Goal: Task Accomplishment & Management: Use online tool/utility

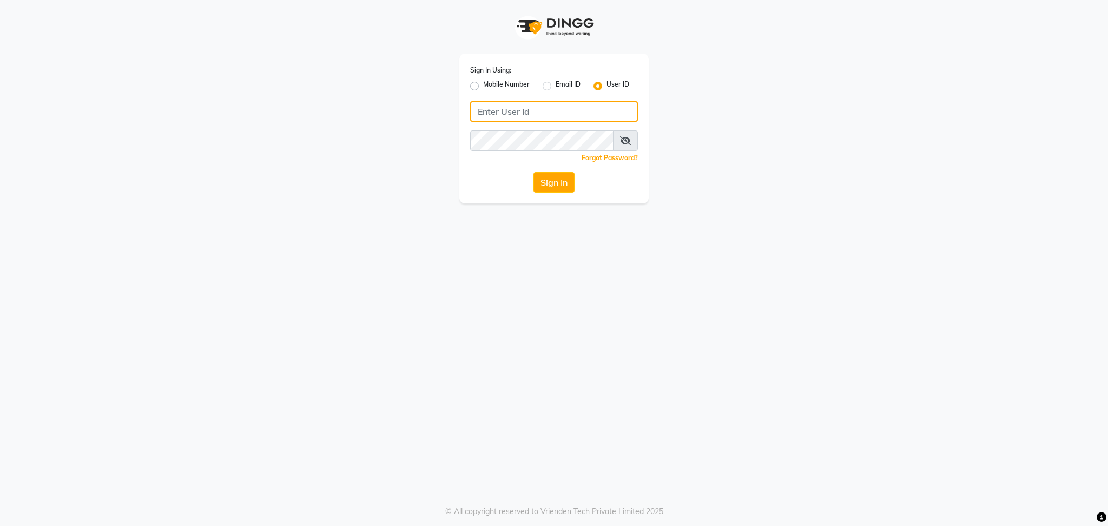
click at [515, 113] on input "Username" at bounding box center [554, 111] width 168 height 21
type input "blossom123"
click at [550, 190] on button "Sign In" at bounding box center [554, 182] width 41 height 21
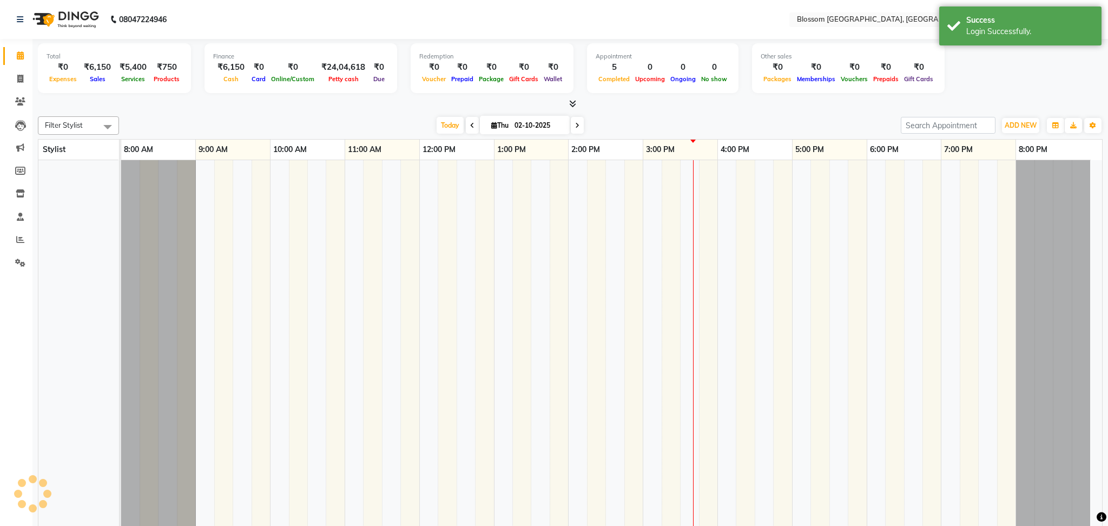
select select "en"
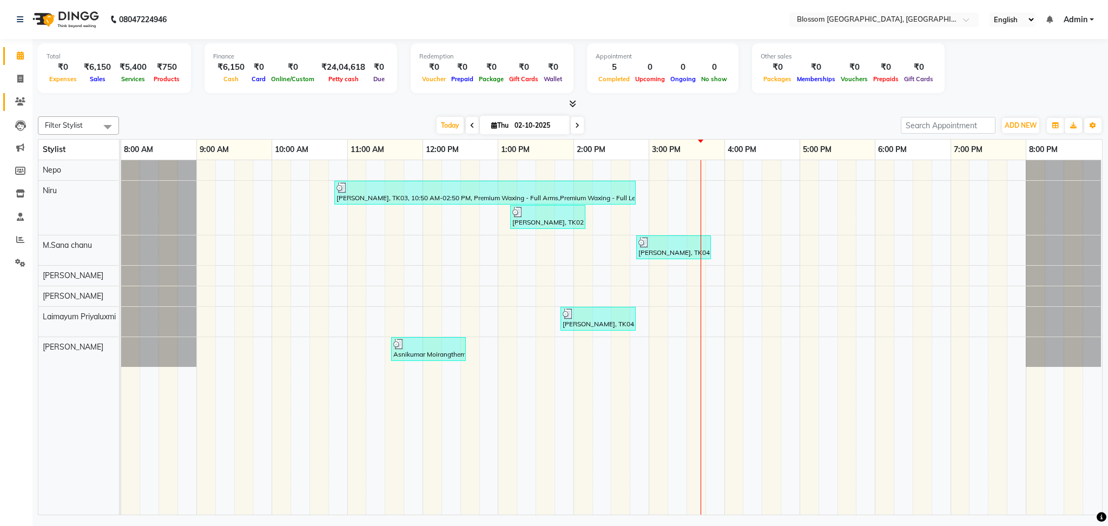
click at [21, 108] on link "Clients" at bounding box center [16, 102] width 26 height 18
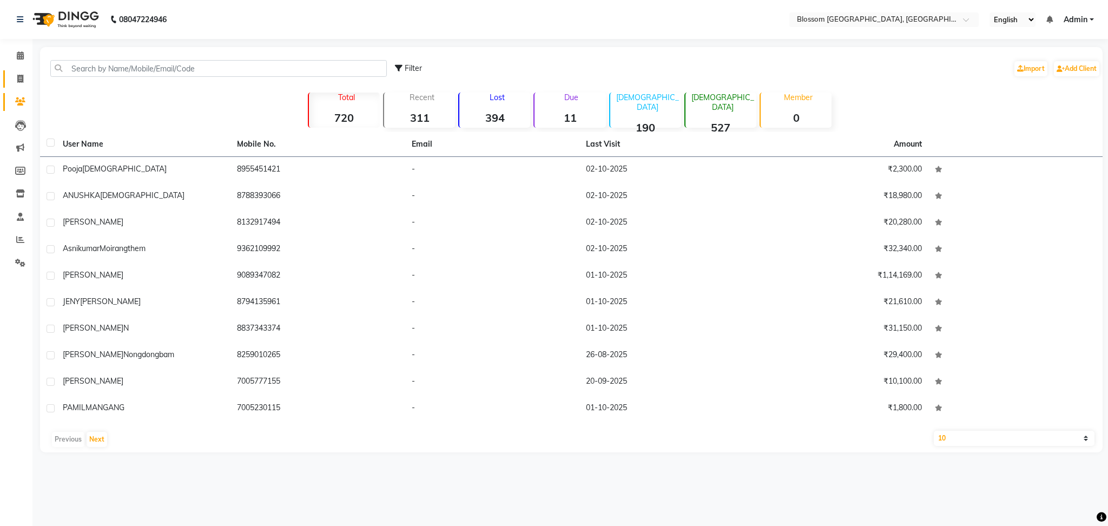
click at [19, 86] on link "Invoice" at bounding box center [16, 79] width 26 height 18
select select "service"
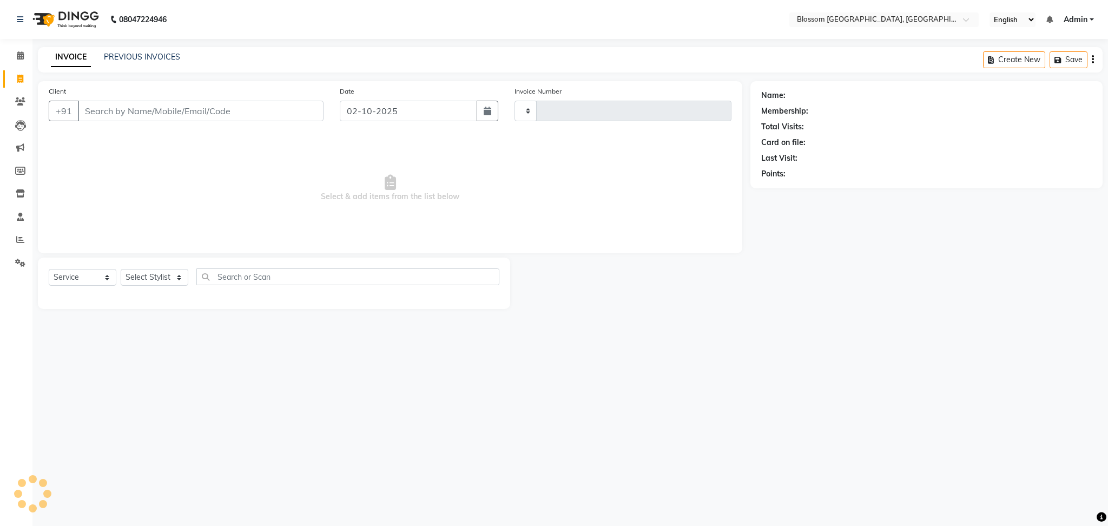
type input "1341"
select select "7465"
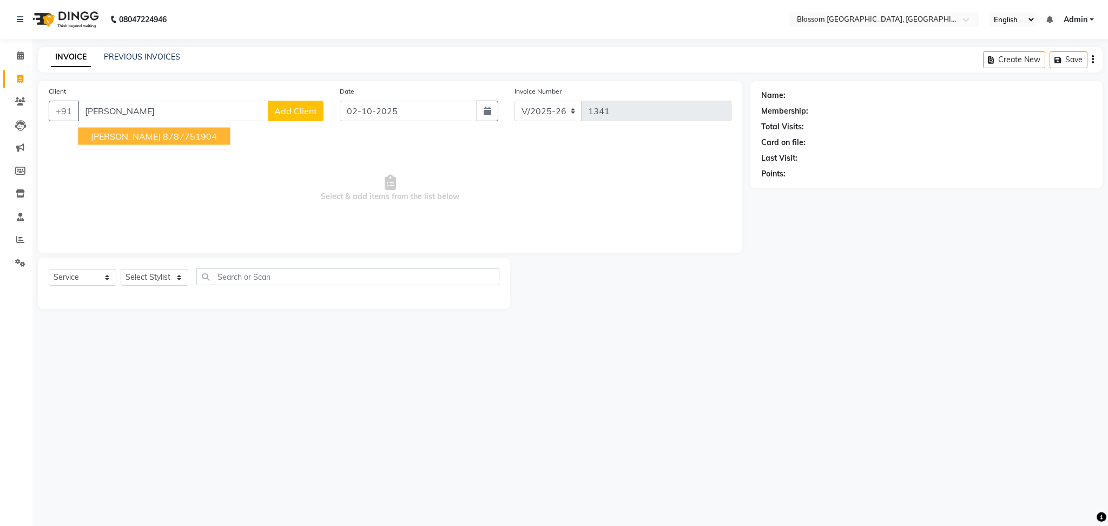
click at [161, 128] on button "[PERSON_NAME] K 8787751904" at bounding box center [154, 136] width 152 height 17
type input "8787751904"
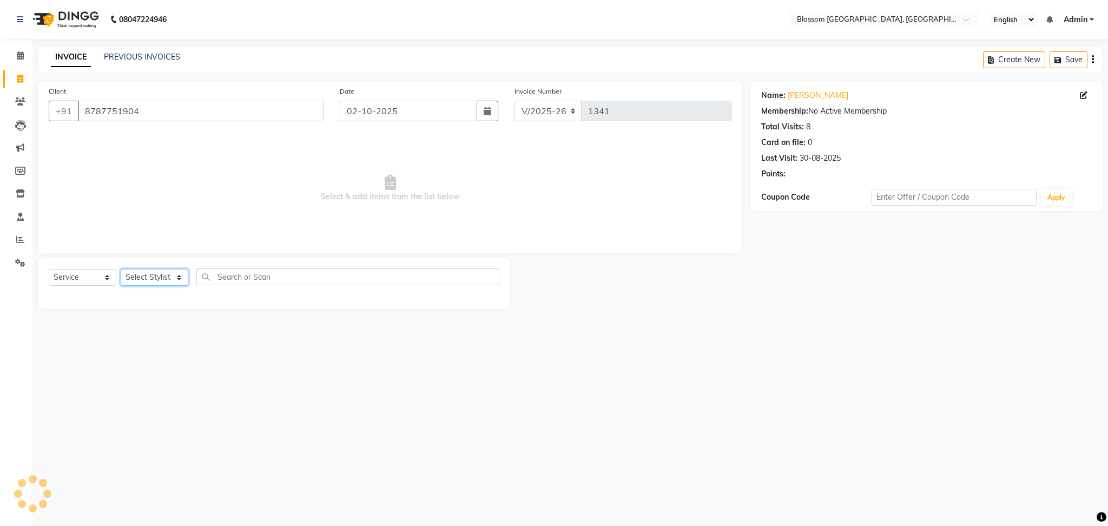
click at [135, 273] on select "Select Stylist Laimayum Priyaluxmi [PERSON_NAME]Sana chanu [PERSON_NAME] [PERSO…" at bounding box center [155, 277] width 68 height 17
select select "90732"
click at [121, 269] on select "Select Stylist Laimayum Priyaluxmi [PERSON_NAME]Sana chanu [PERSON_NAME] [PERSO…" at bounding box center [155, 277] width 68 height 17
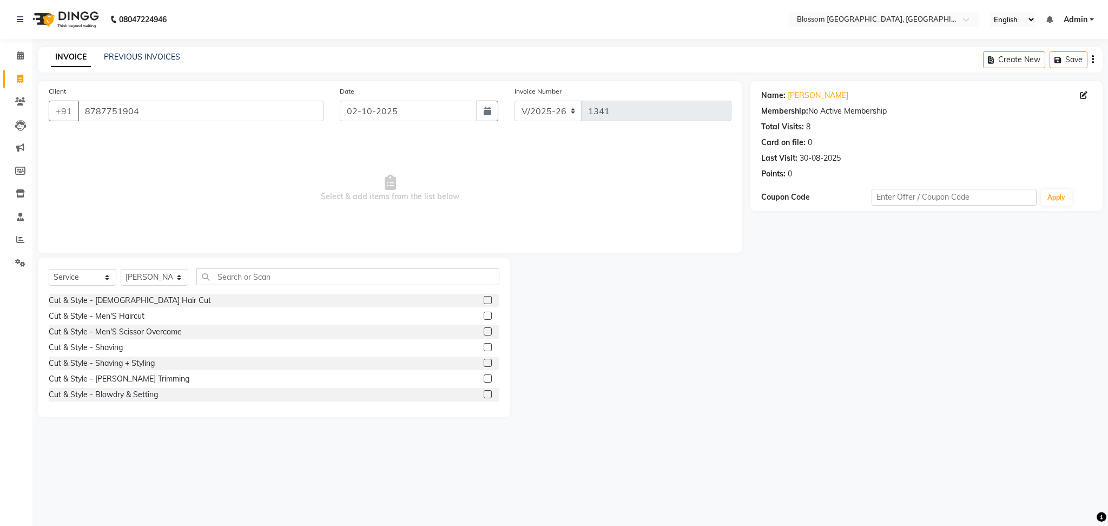
click at [484, 312] on label at bounding box center [488, 316] width 8 height 8
click at [484, 313] on input "checkbox" at bounding box center [487, 316] width 7 height 7
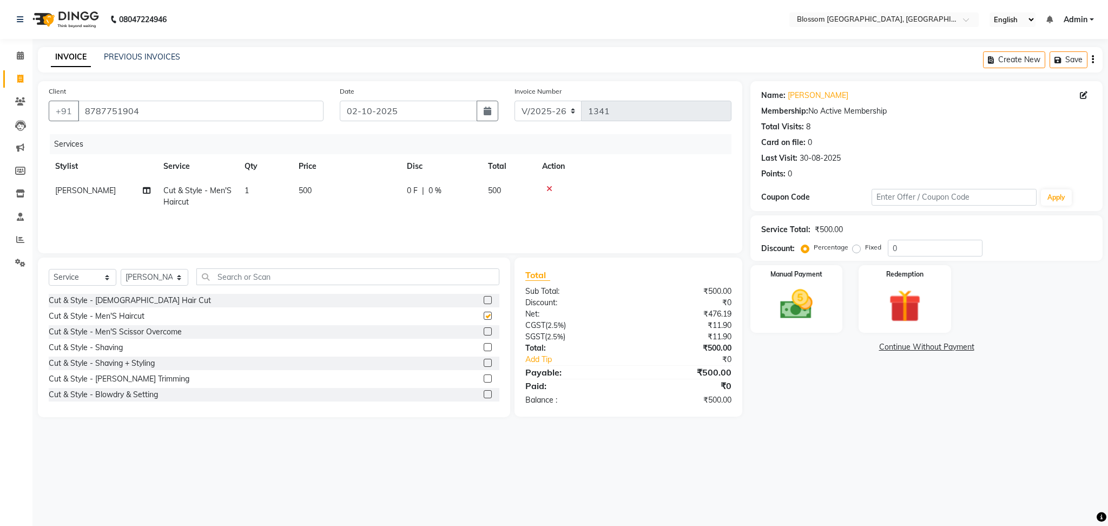
checkbox input "false"
click at [816, 91] on link "[PERSON_NAME]" at bounding box center [818, 95] width 61 height 11
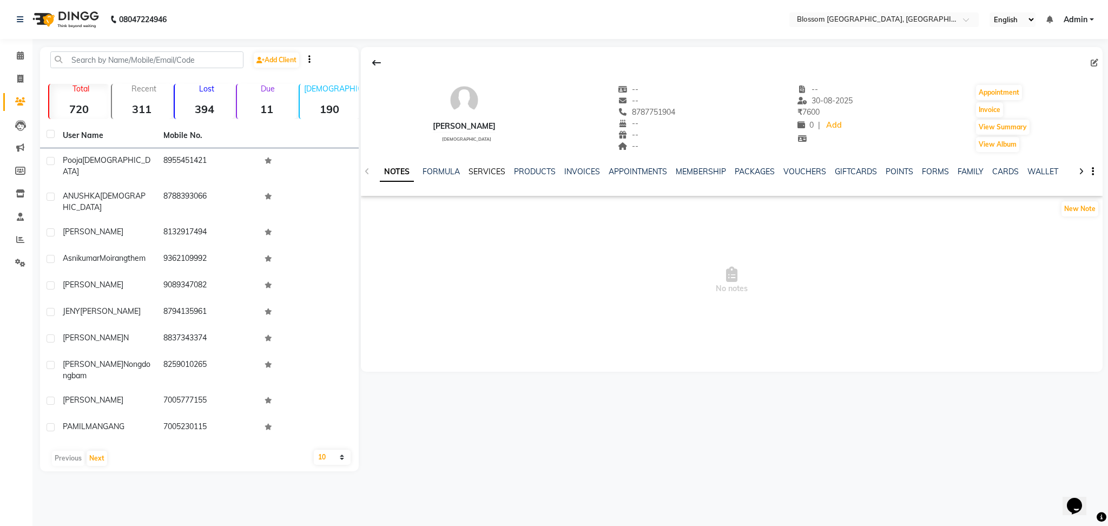
click at [491, 172] on link "SERVICES" at bounding box center [487, 172] width 37 height 10
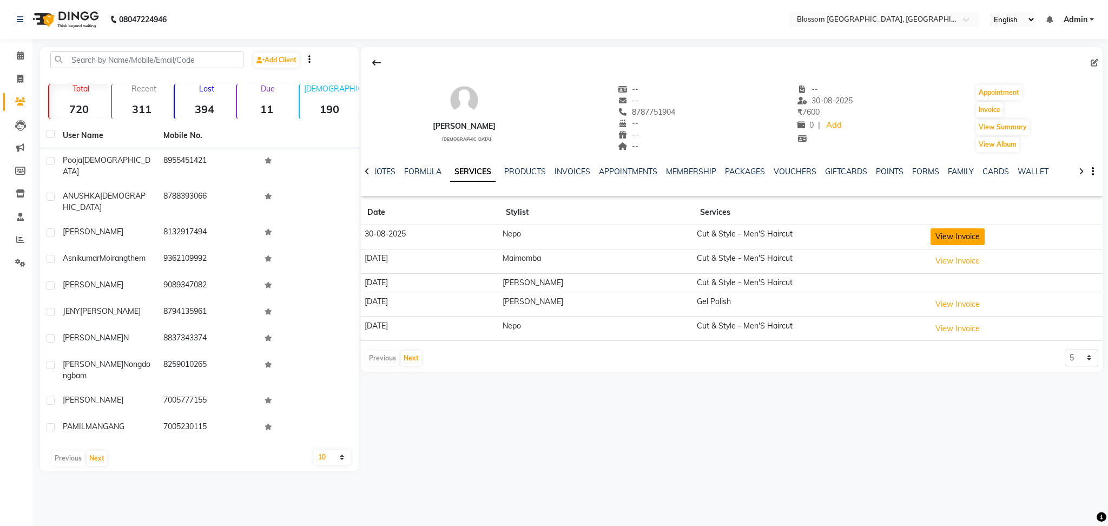
click at [974, 234] on button "View Invoice" at bounding box center [958, 236] width 54 height 17
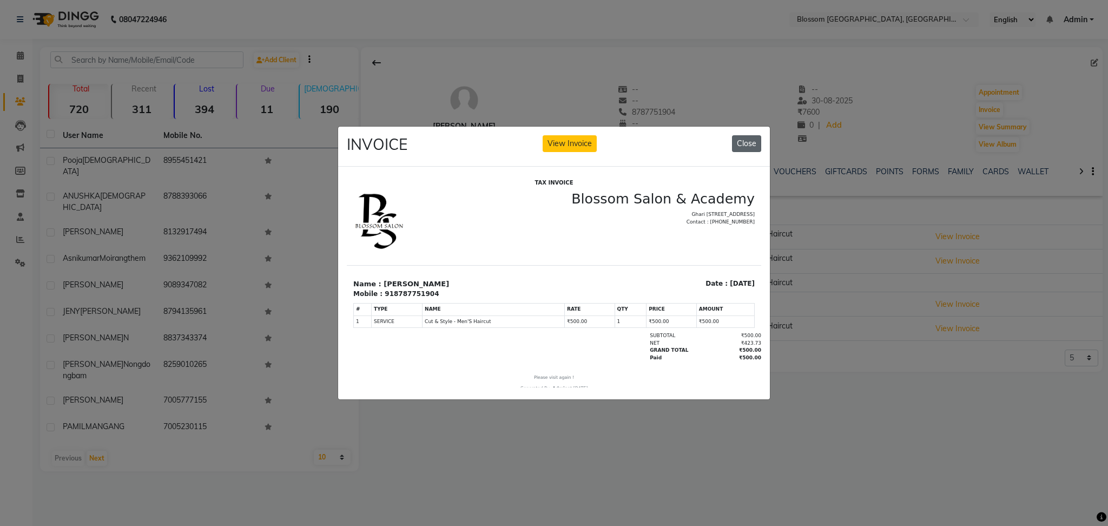
click at [747, 139] on button "Close" at bounding box center [746, 143] width 29 height 17
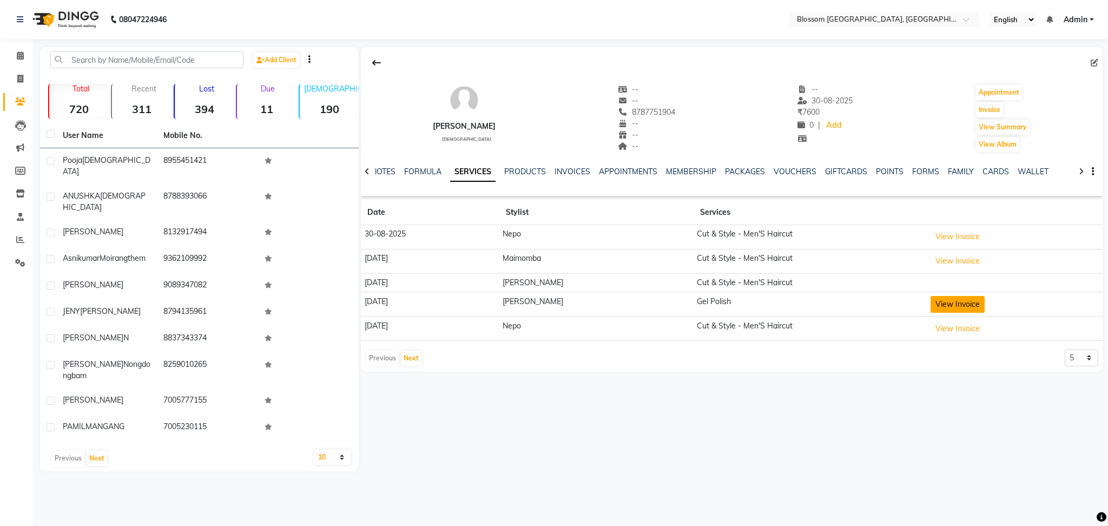
click at [974, 307] on button "View Invoice" at bounding box center [958, 304] width 54 height 17
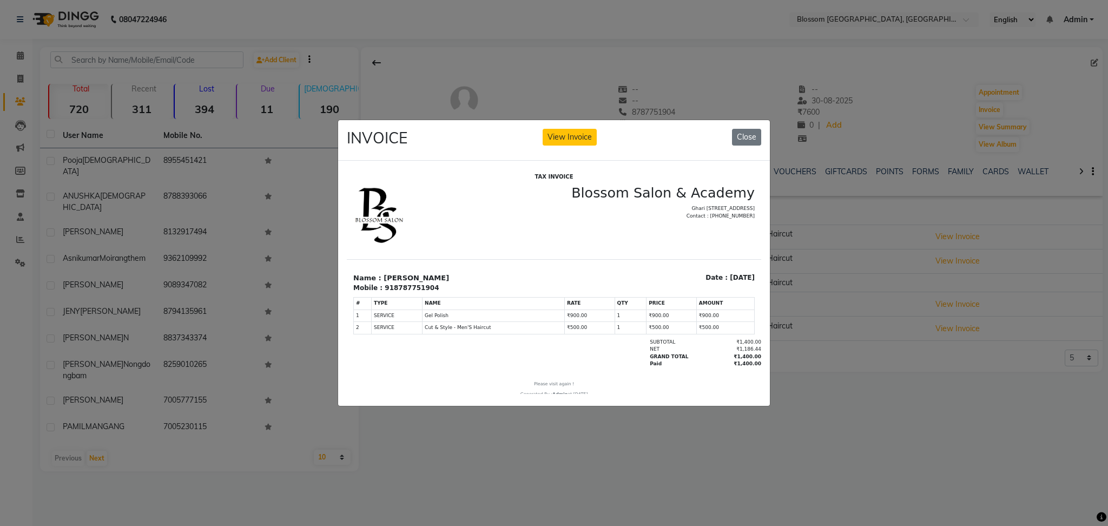
click at [766, 137] on div "INVOICE View Invoice Close" at bounding box center [554, 140] width 432 height 41
click at [748, 133] on button "Close" at bounding box center [746, 137] width 29 height 17
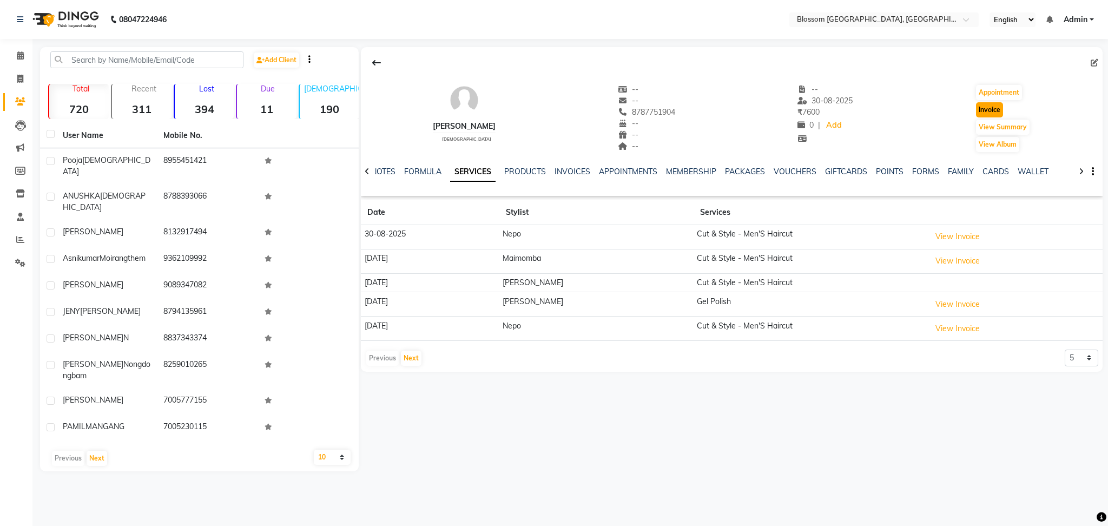
click at [997, 104] on button "Invoice" at bounding box center [989, 109] width 27 height 15
select select "service"
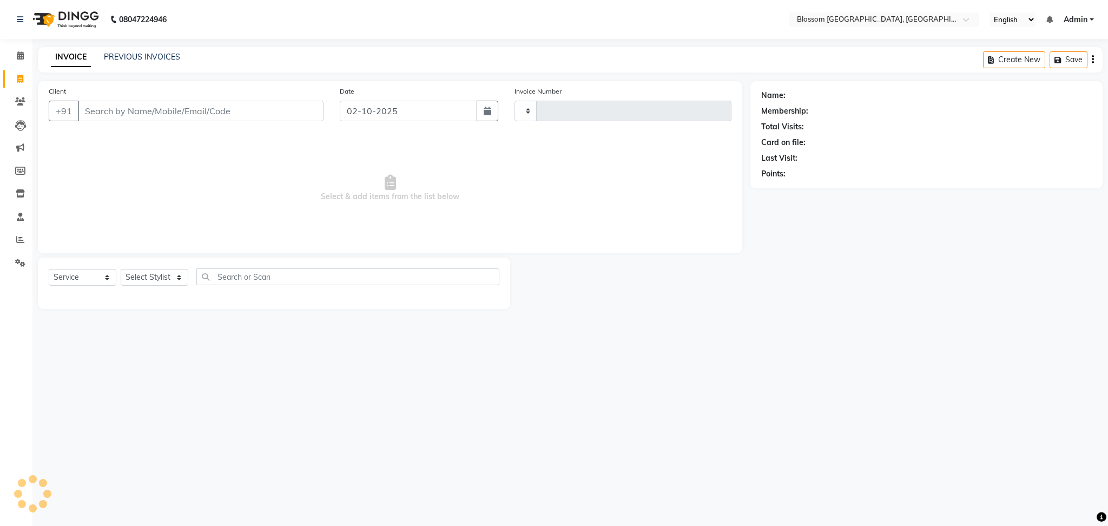
type input "1341"
select select "7465"
type input "8787751904"
click at [159, 280] on select "Select Stylist Laimayum Priyaluxmi [PERSON_NAME]Sana chanu [PERSON_NAME] [PERSO…" at bounding box center [155, 277] width 68 height 17
select select "90732"
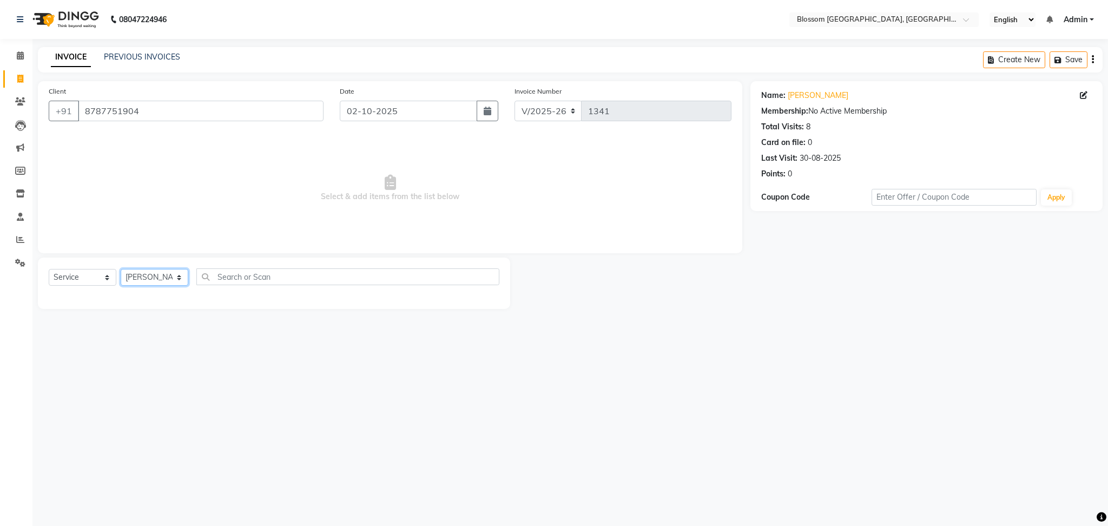
click at [121, 269] on select "Select Stylist Laimayum Priyaluxmi [PERSON_NAME]Sana chanu [PERSON_NAME] [PERSO…" at bounding box center [155, 277] width 68 height 17
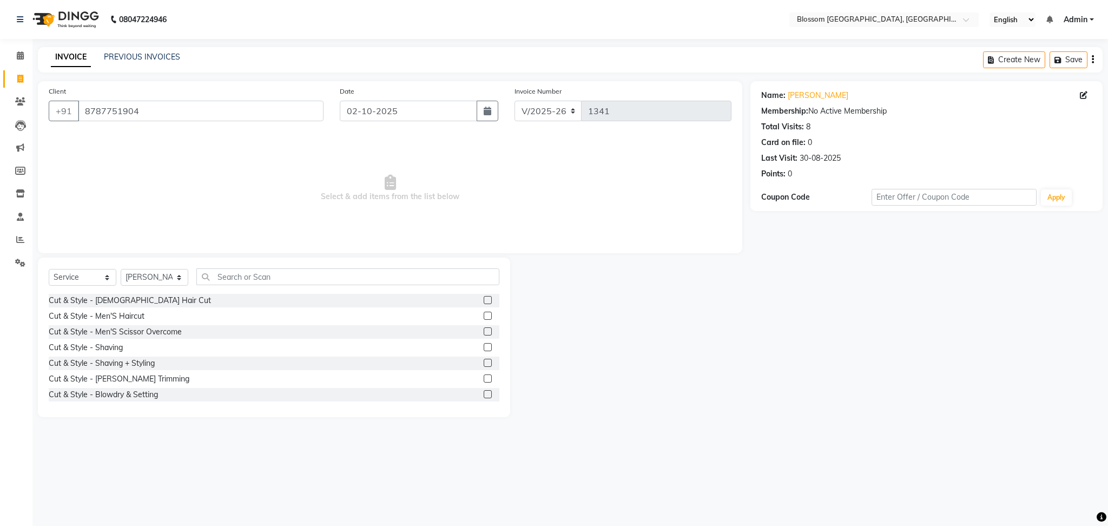
click at [484, 315] on label at bounding box center [488, 316] width 8 height 8
click at [484, 315] on input "checkbox" at bounding box center [487, 316] width 7 height 7
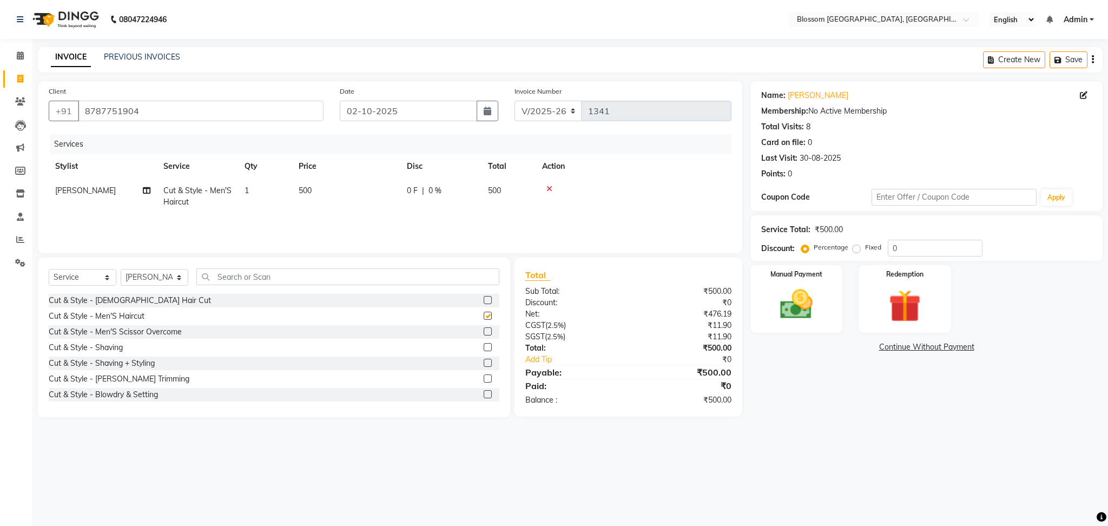
checkbox input "false"
click at [778, 291] on img at bounding box center [796, 304] width 55 height 39
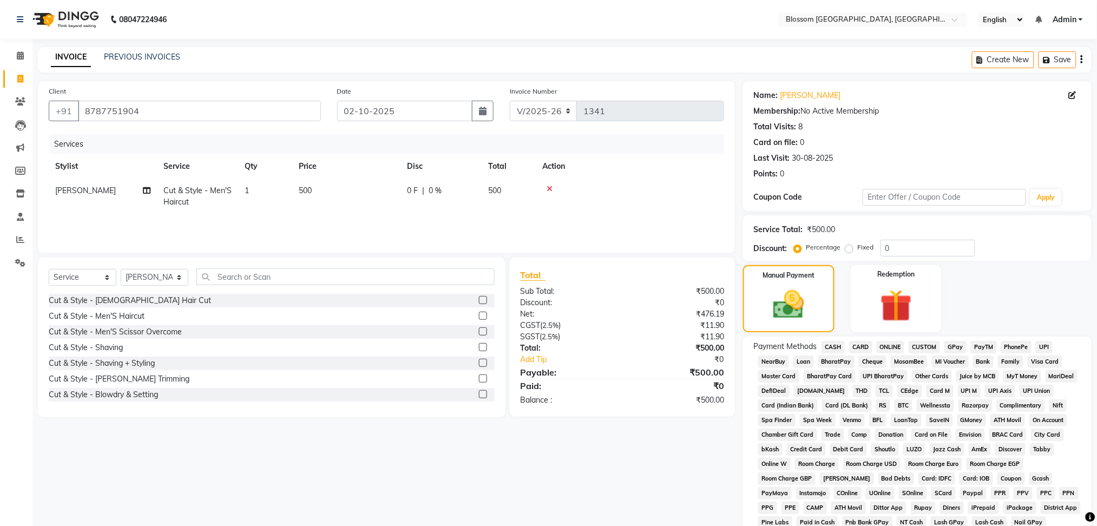
click at [840, 346] on span "CASH" at bounding box center [832, 347] width 23 height 12
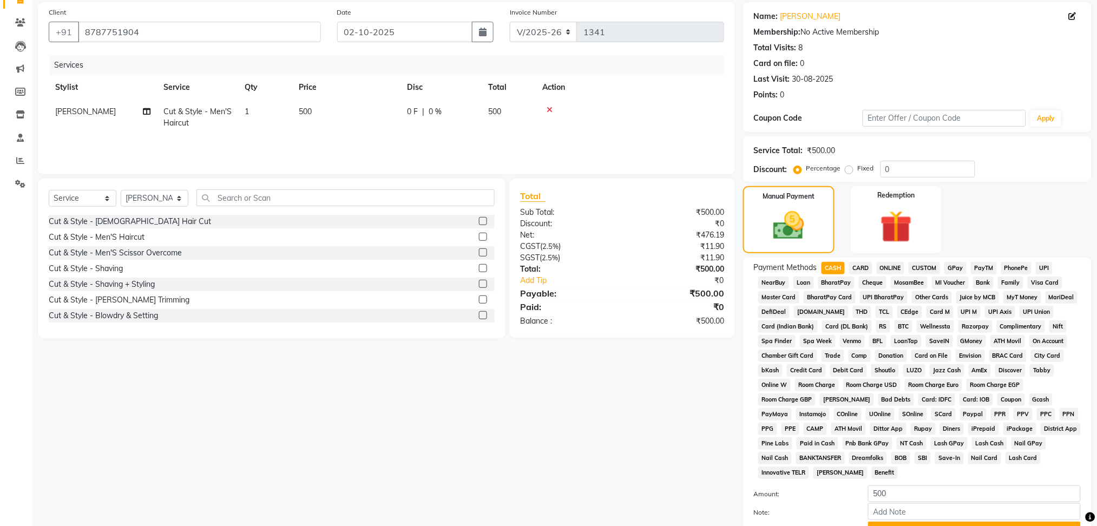
scroll to position [175, 0]
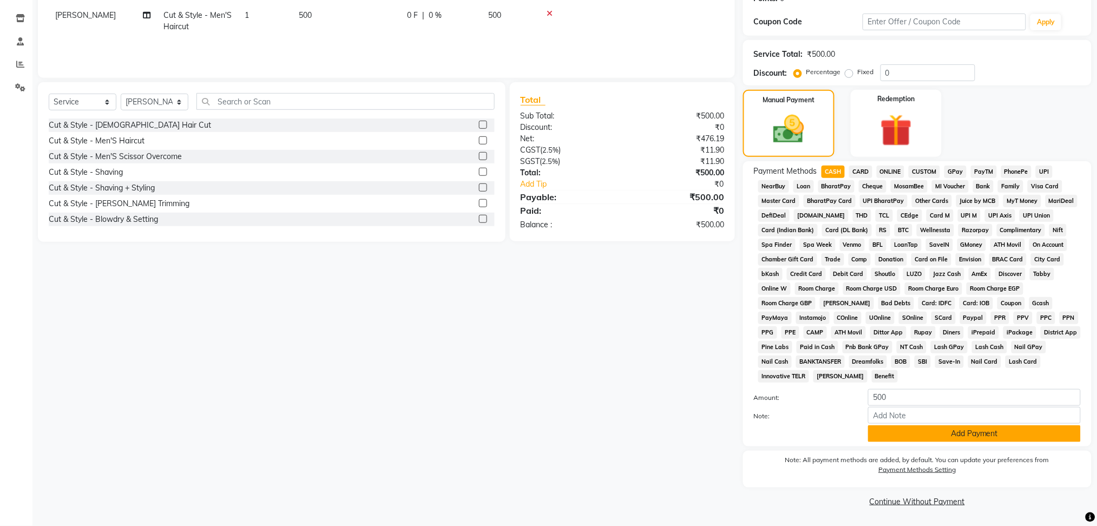
click at [932, 440] on button "Add Payment" at bounding box center [974, 433] width 213 height 17
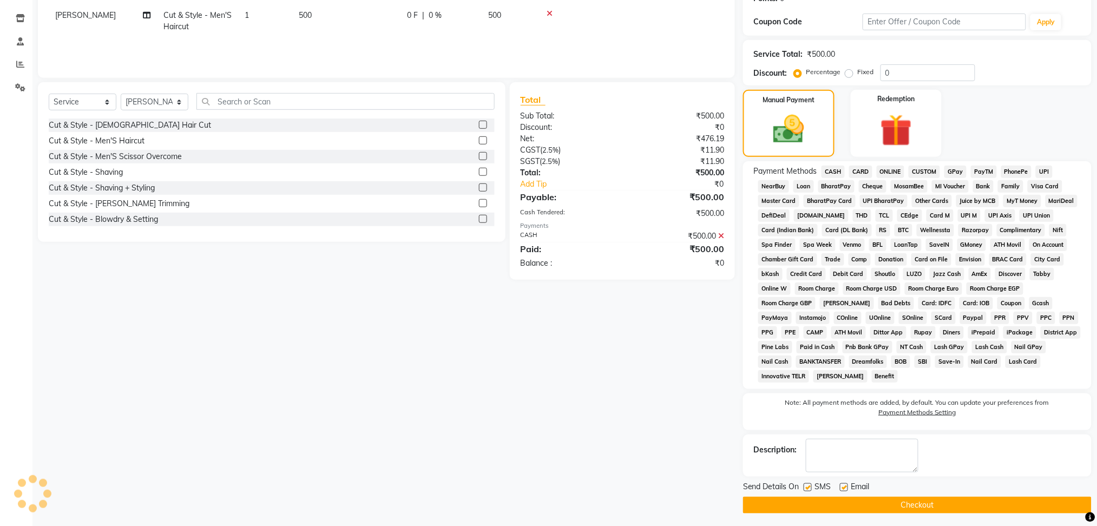
click at [918, 501] on button "Checkout" at bounding box center [917, 505] width 349 height 17
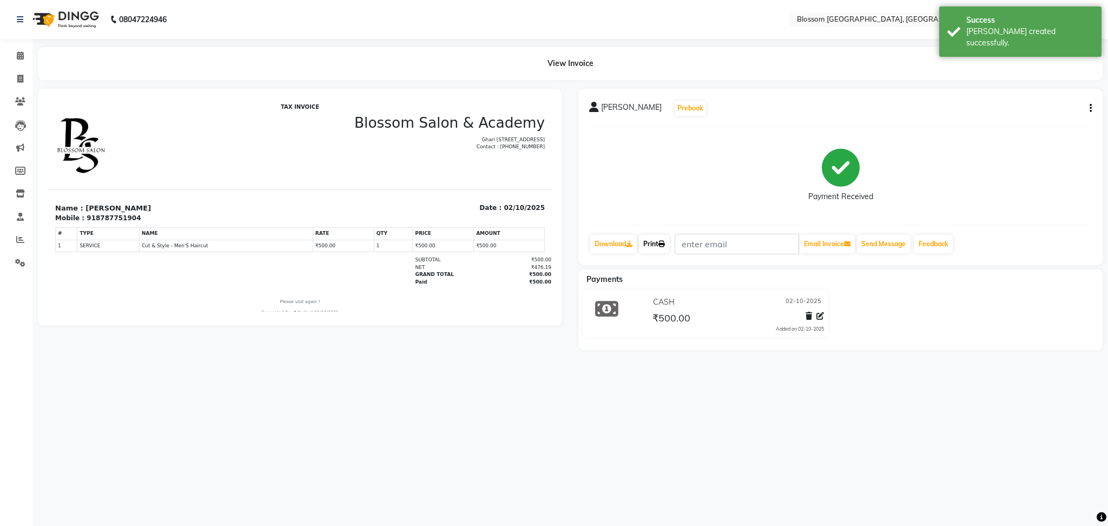
click at [652, 244] on link "Print" at bounding box center [654, 244] width 30 height 18
